Goal: Navigation & Orientation: Find specific page/section

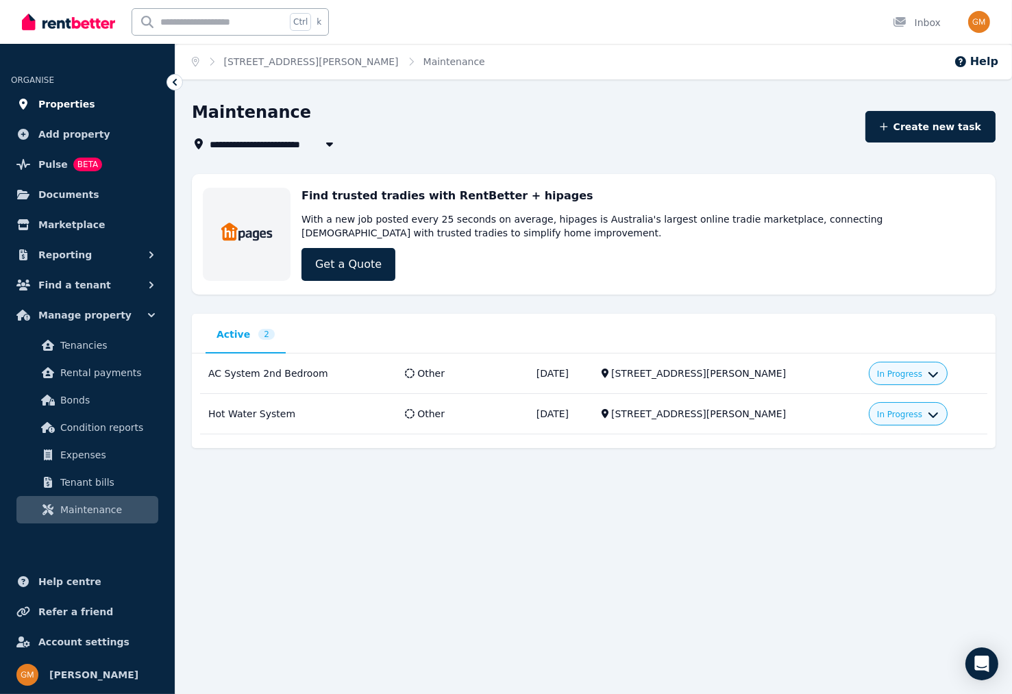
click at [52, 104] on span "Properties" at bounding box center [66, 104] width 57 height 16
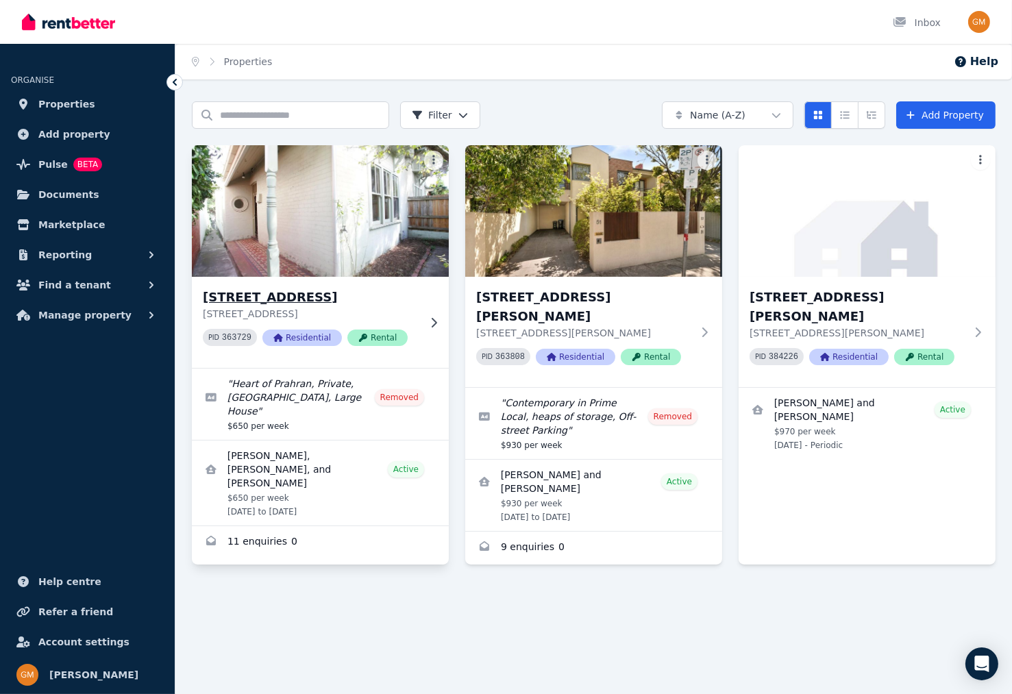
click at [313, 208] on img at bounding box center [321, 211] width 270 height 138
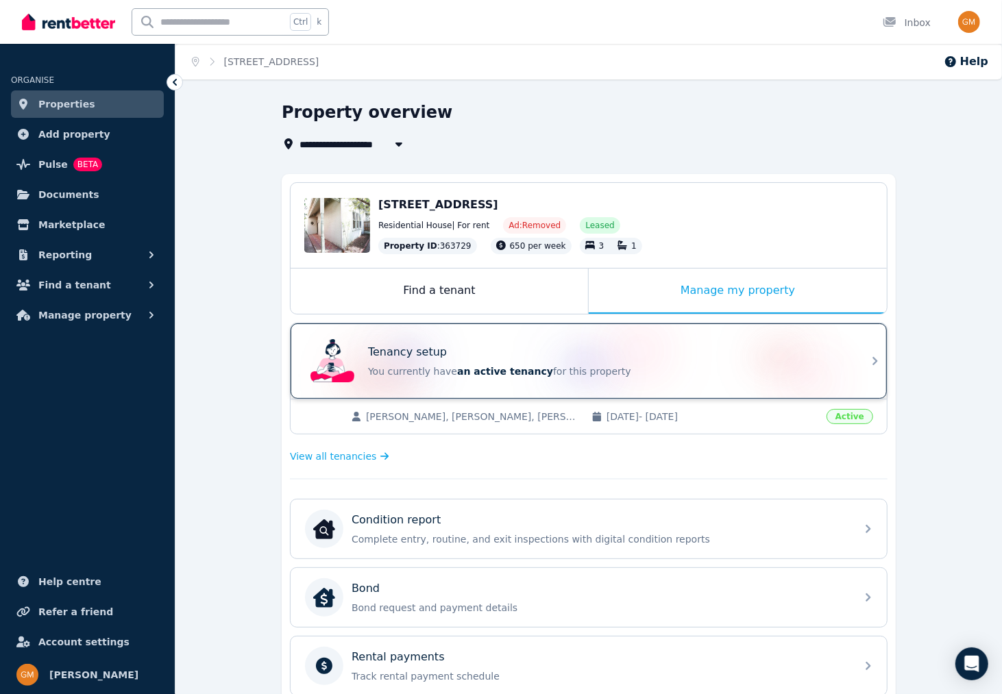
click at [867, 353] on div "Tenancy setup You currently have an active tenancy for this property" at bounding box center [589, 360] width 596 height 75
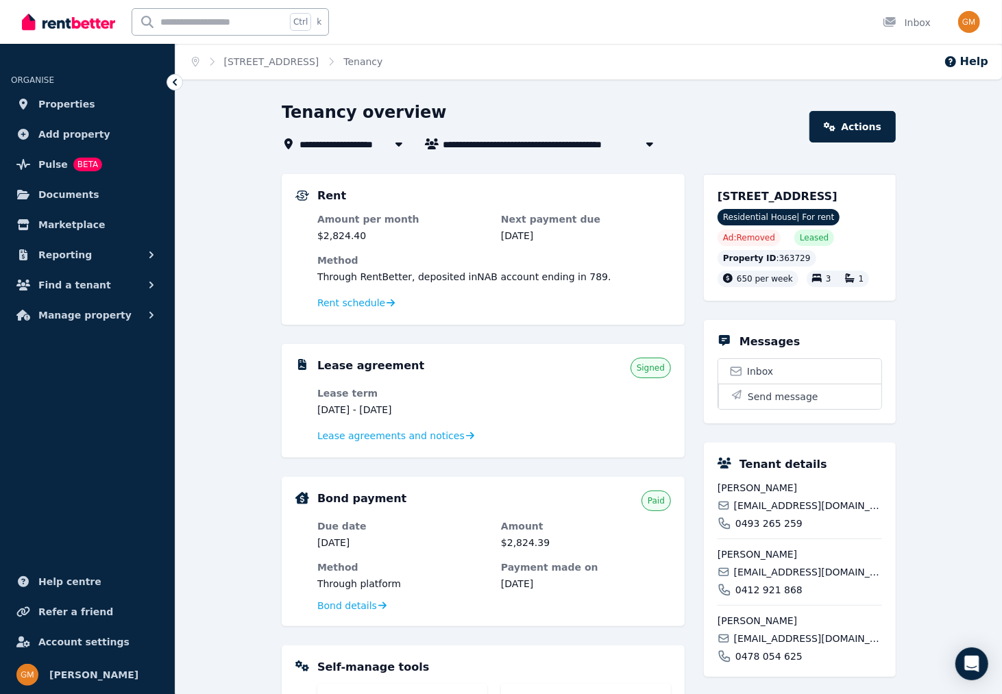
click at [237, 498] on div "**********" at bounding box center [588, 543] width 827 height 884
click at [62, 101] on span "Properties" at bounding box center [66, 104] width 57 height 16
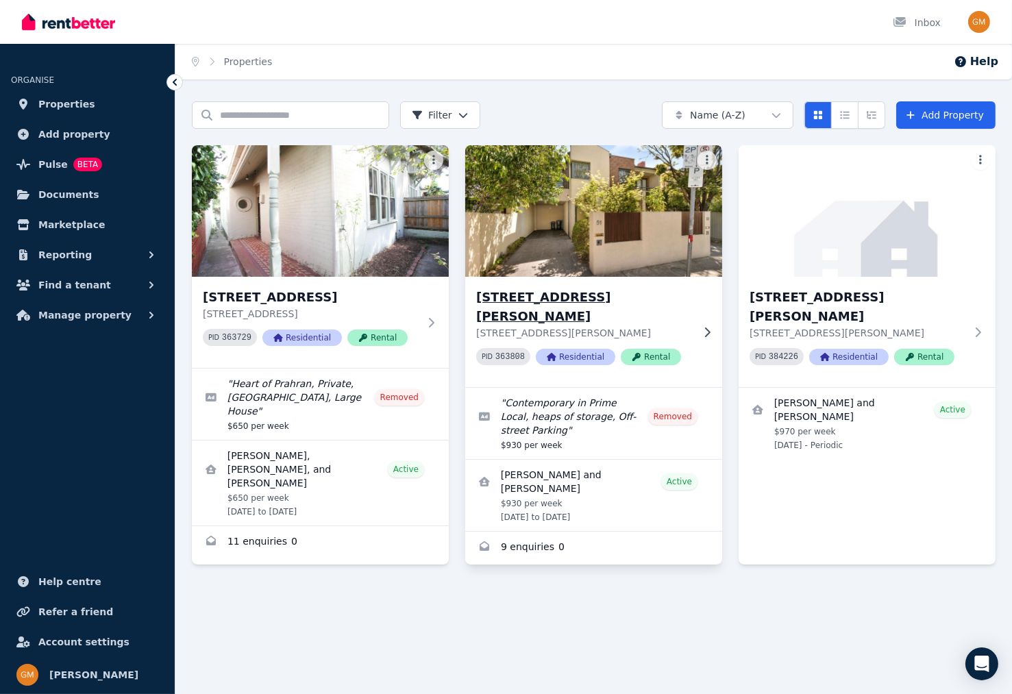
click at [580, 209] on img at bounding box center [594, 211] width 270 height 138
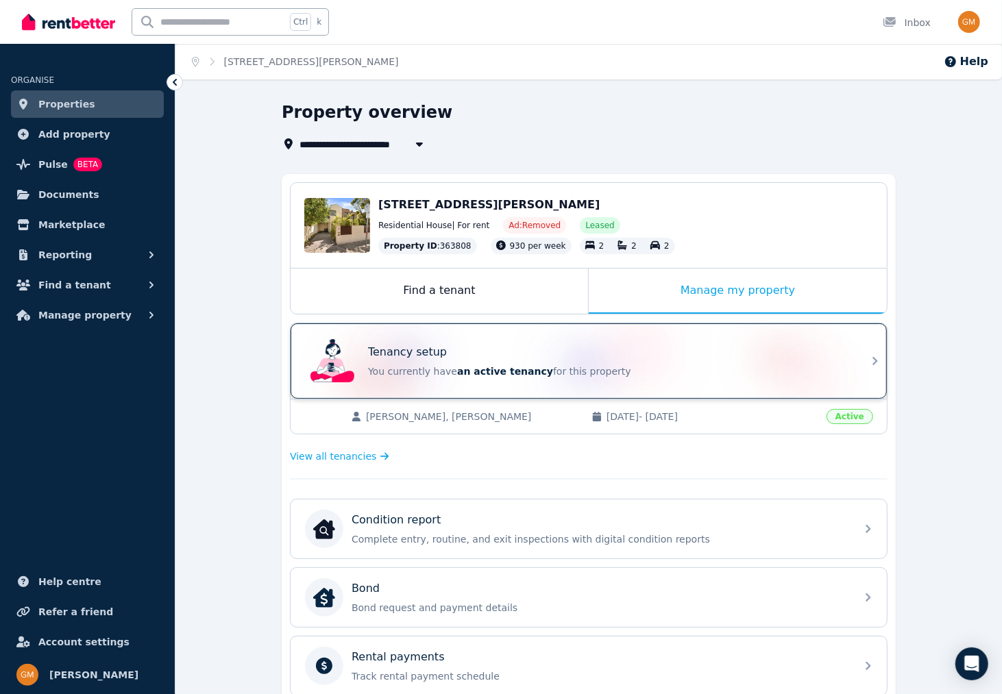
click at [834, 360] on div "Tenancy setup You currently have an active tenancy for this property" at bounding box center [608, 361] width 480 height 34
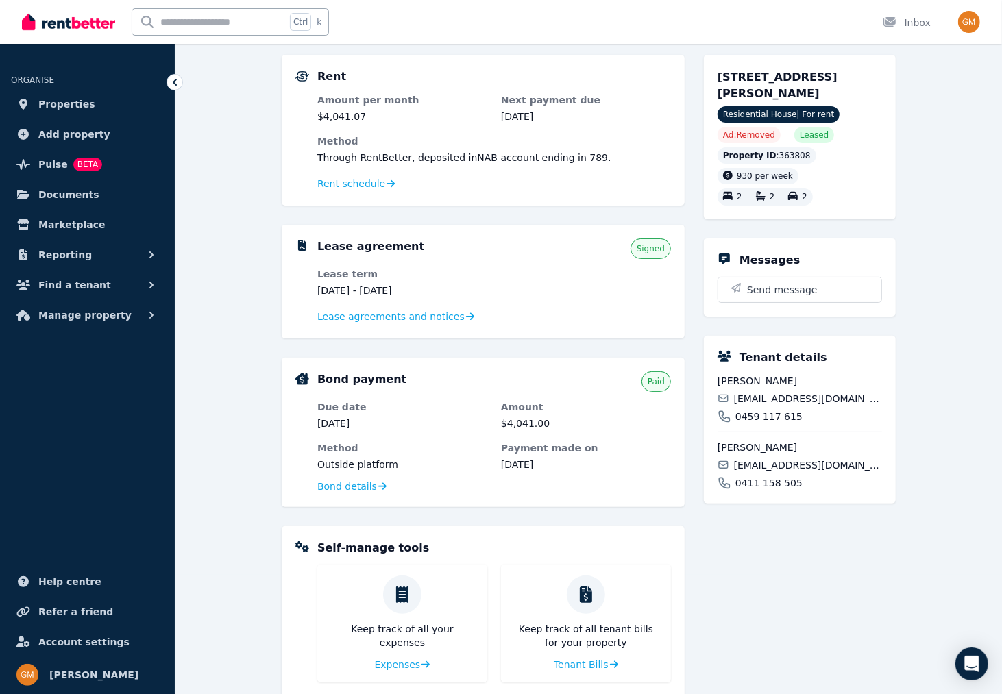
scroll to position [137, 0]
